Goal: Browse casually

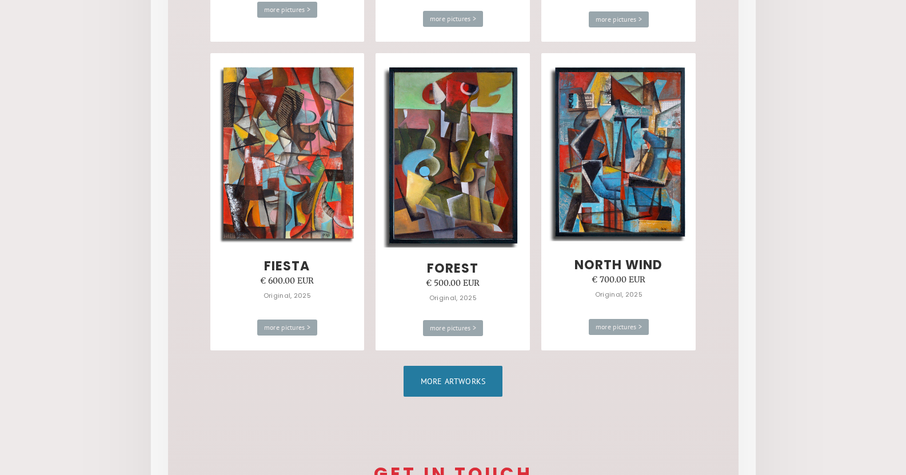
scroll to position [629, 0]
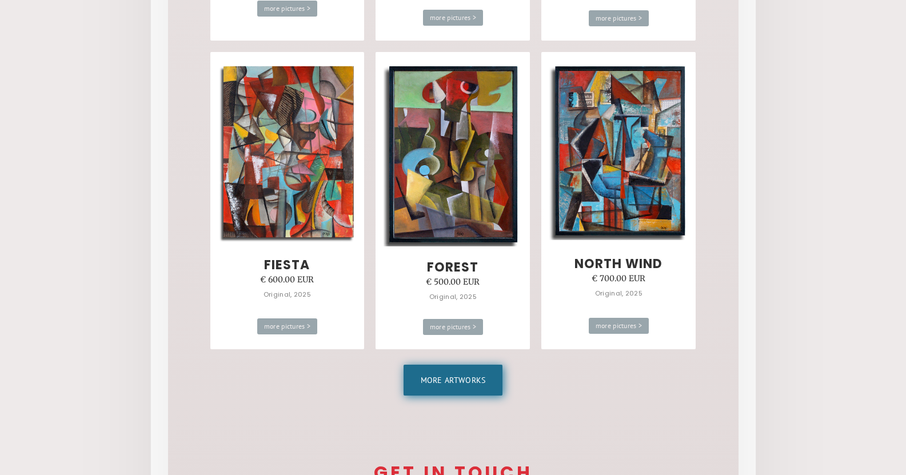
click at [464, 378] on link "More artworks" at bounding box center [453, 380] width 99 height 31
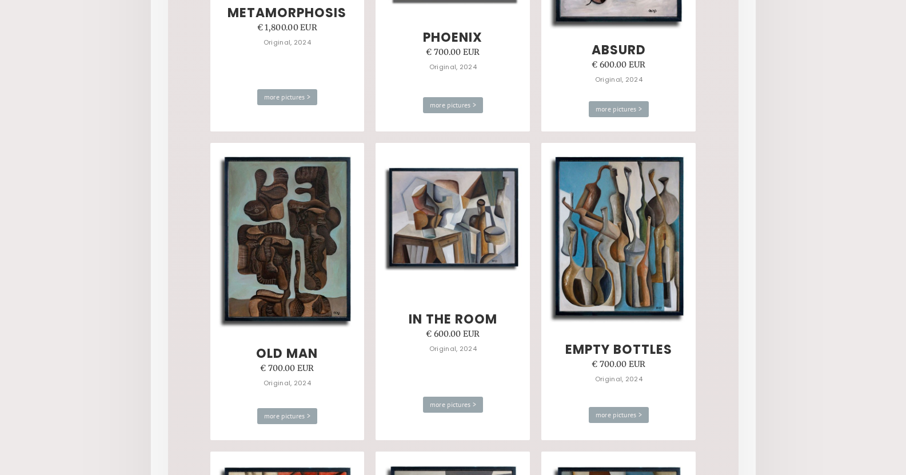
scroll to position [2173, 0]
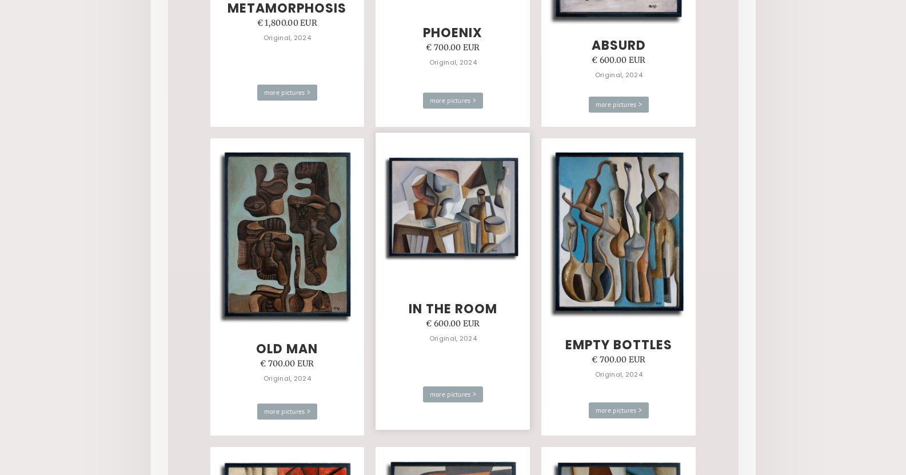
click at [467, 226] on img at bounding box center [453, 208] width 139 height 108
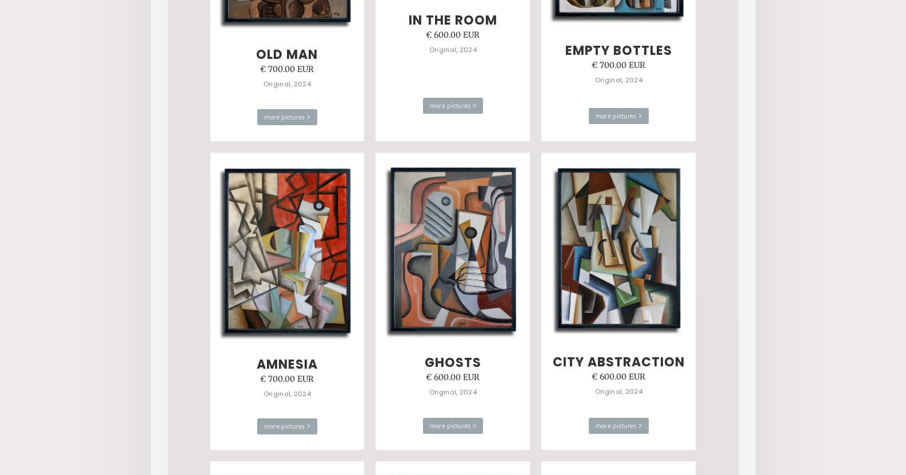
scroll to position [2516, 0]
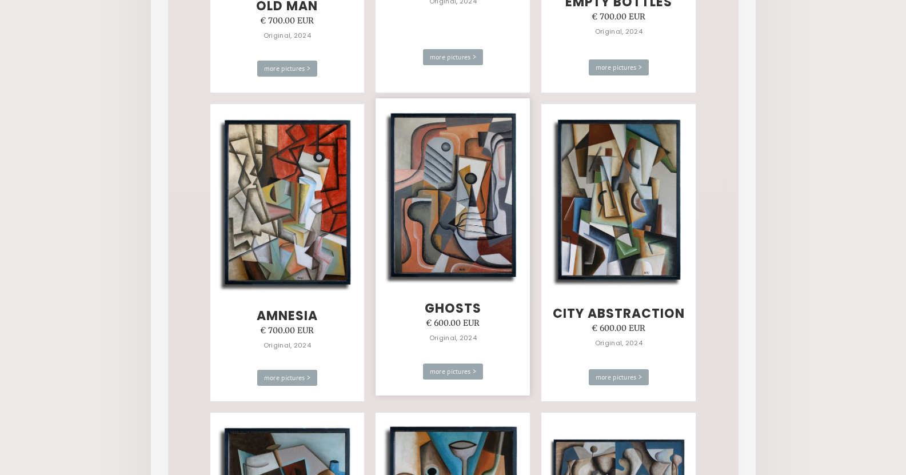
click at [458, 209] on img at bounding box center [453, 197] width 139 height 176
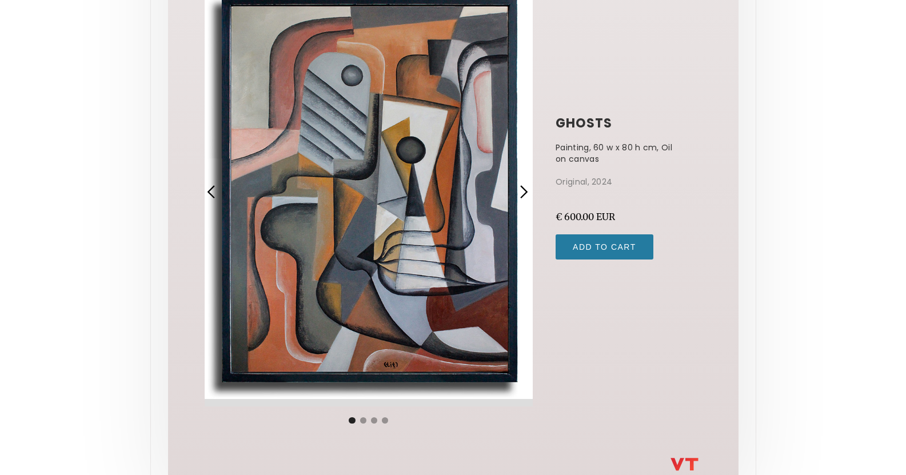
scroll to position [131, 0]
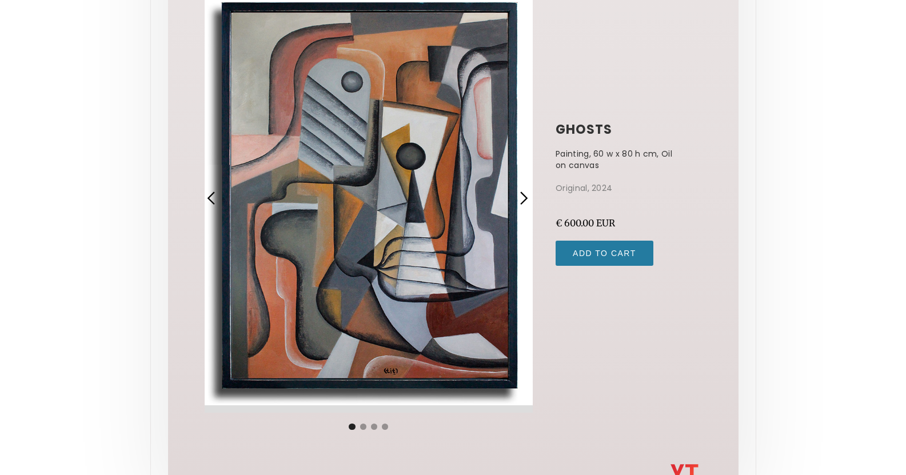
click at [525, 195] on div "next slide" at bounding box center [523, 198] width 15 height 15
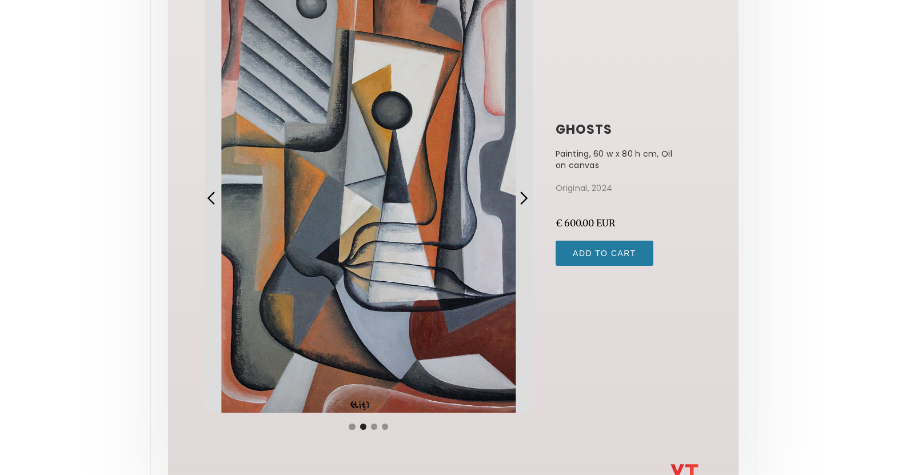
click at [525, 195] on div "next slide" at bounding box center [523, 198] width 15 height 15
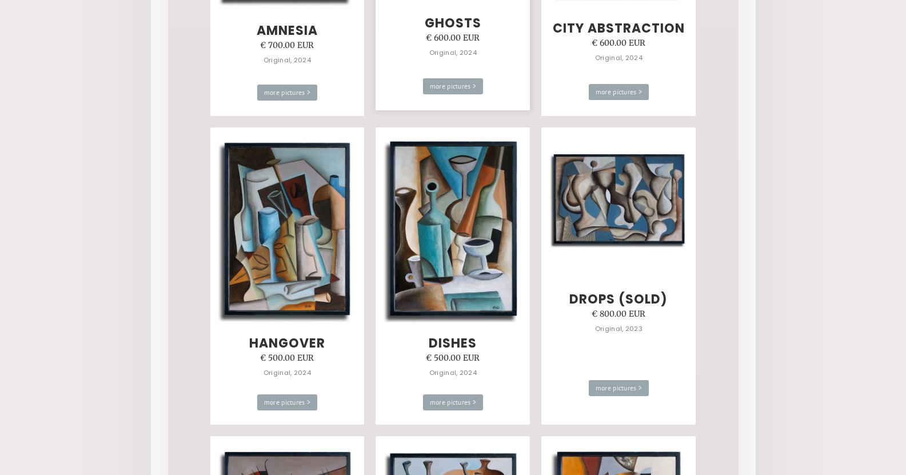
scroll to position [2803, 0]
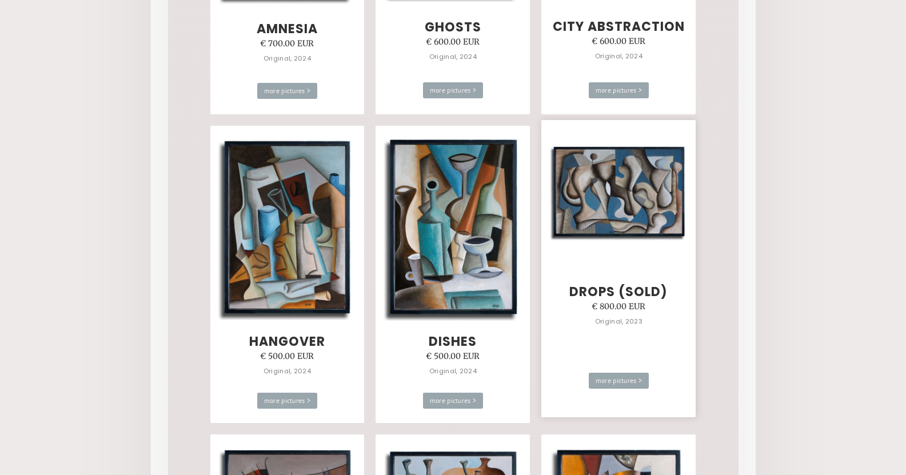
click at [645, 209] on img at bounding box center [618, 192] width 139 height 98
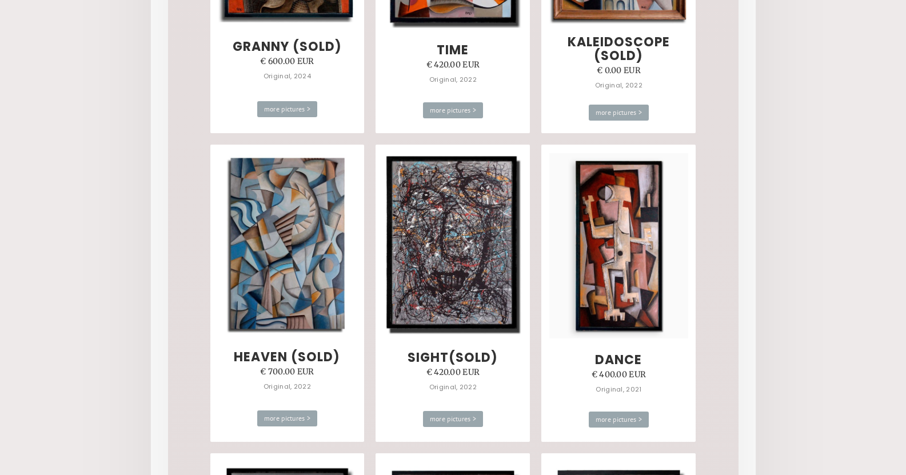
scroll to position [4060, 0]
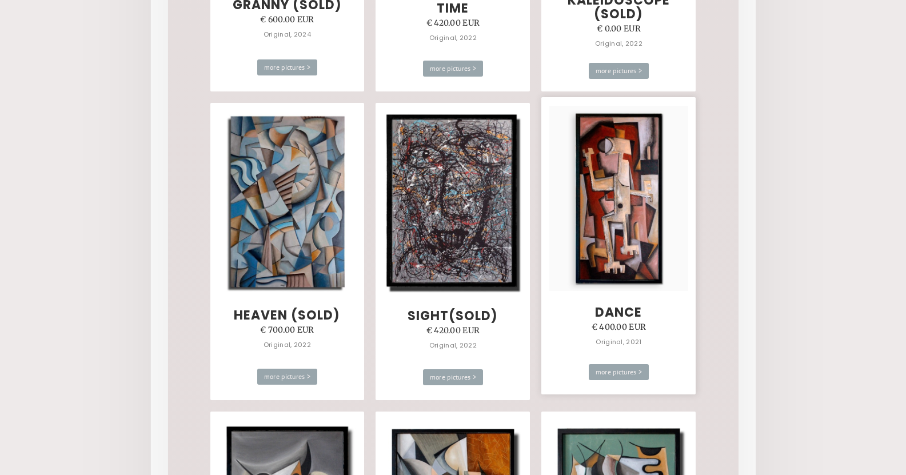
click at [621, 224] on img at bounding box center [618, 198] width 139 height 185
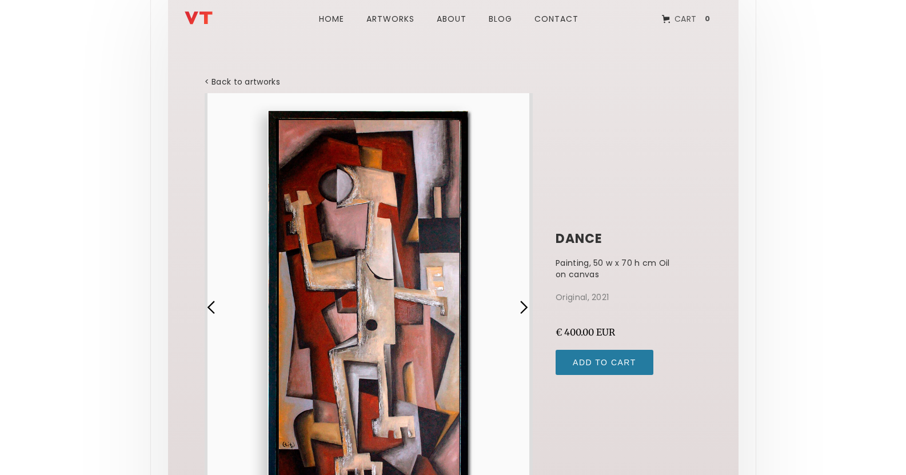
scroll to position [114, 0]
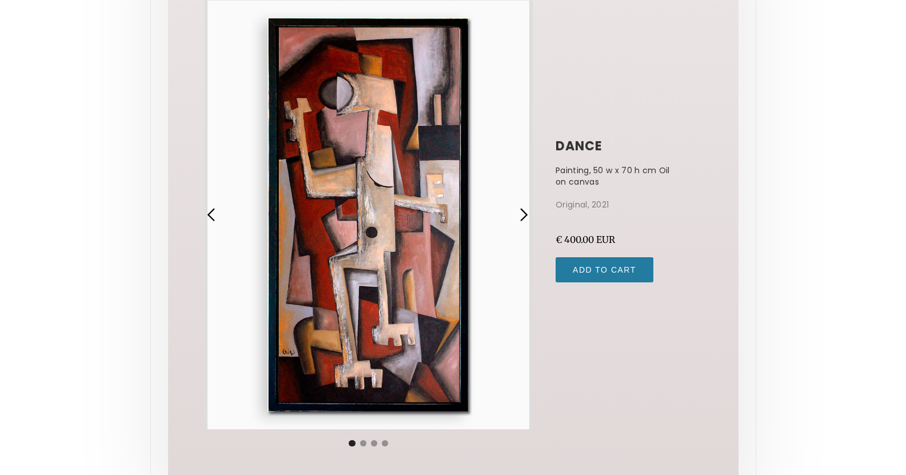
click at [521, 218] on div "next slide" at bounding box center [523, 215] width 15 height 15
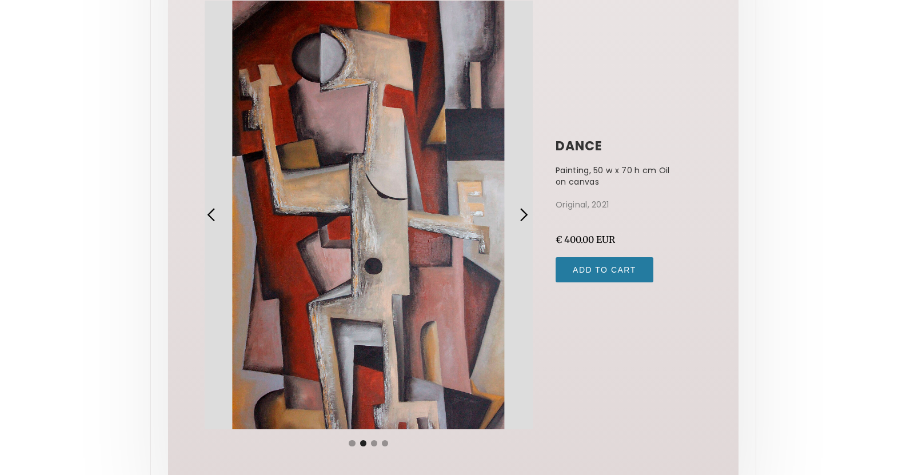
click at [521, 218] on div "next slide" at bounding box center [523, 215] width 15 height 15
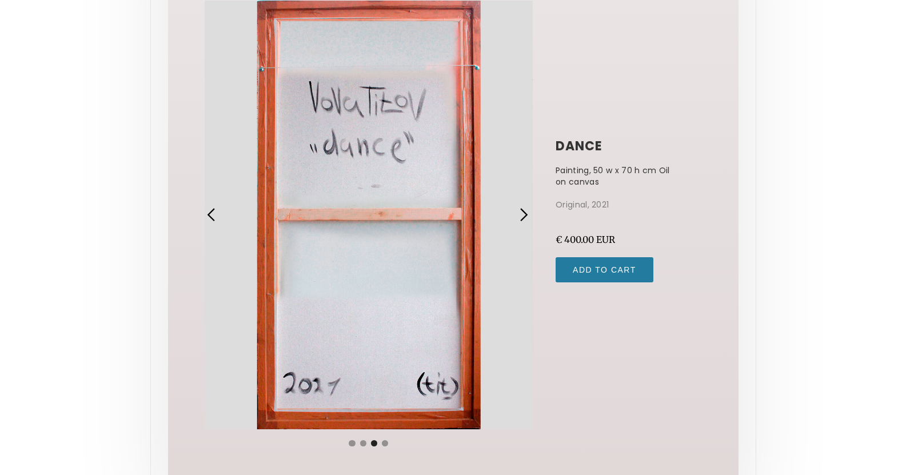
click at [518, 210] on div "next slide" at bounding box center [523, 215] width 15 height 15
